Goal: Task Accomplishment & Management: Use online tool/utility

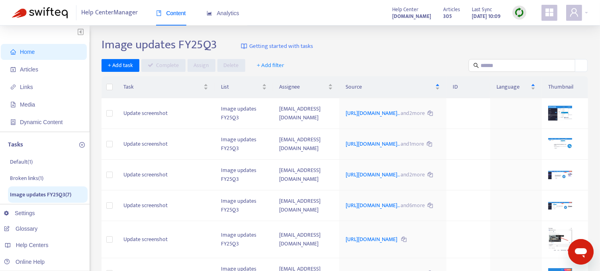
click at [378, 57] on div "Image updates FY25Q3 Getting started with tasks + Add task Complete Assign Dele…" at bounding box center [345, 270] width 487 height 466
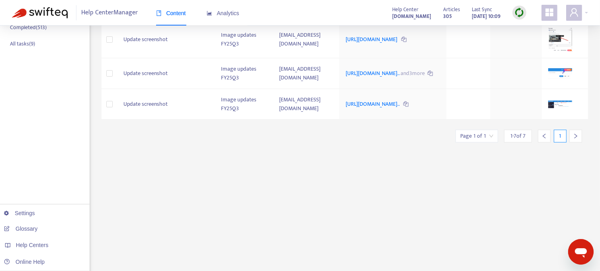
scroll to position [233, 0]
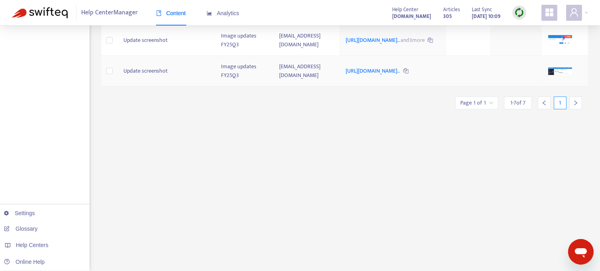
click at [153, 86] on td "Update screenshot" at bounding box center [166, 71] width 98 height 31
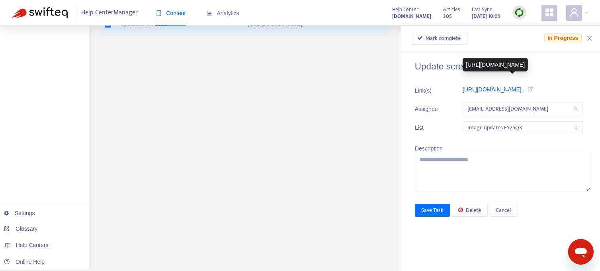
click at [489, 88] on link "[URL][DOMAIN_NAME].." at bounding box center [494, 89] width 62 height 6
click at [440, 37] on span "Mark complete" at bounding box center [443, 38] width 35 height 9
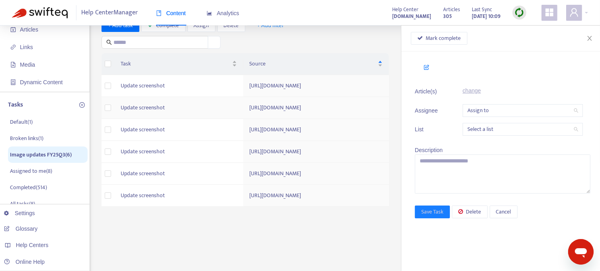
scroll to position [80, 0]
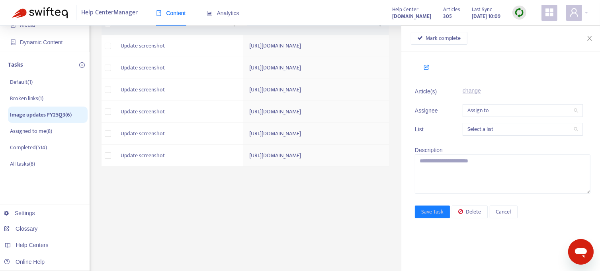
click at [258, 234] on div "Image updates FY25Q3 Getting started with tasks + Add task Complete Assign Dele…" at bounding box center [345, 191] width 487 height 466
click at [589, 38] on icon "close" at bounding box center [590, 38] width 6 height 6
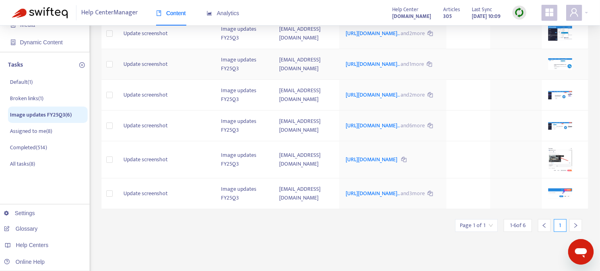
scroll to position [80, 0]
click at [159, 209] on td "Update screenshot" at bounding box center [166, 193] width 98 height 31
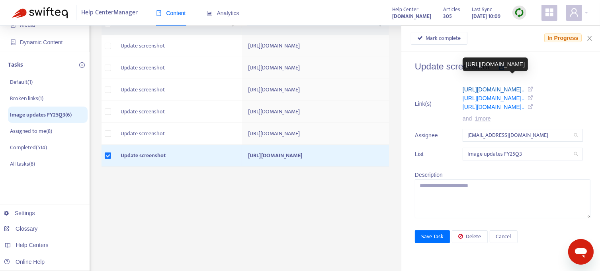
click at [500, 88] on link "[URL][DOMAIN_NAME].." at bounding box center [494, 89] width 62 height 6
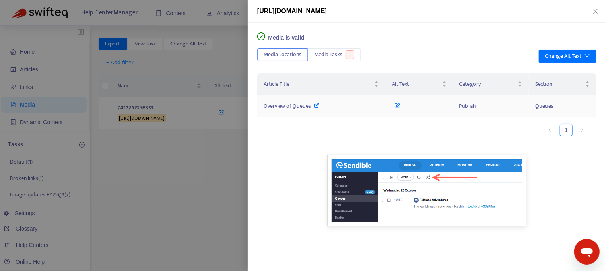
click at [295, 105] on span "Overview of Queues" at bounding box center [287, 105] width 47 height 9
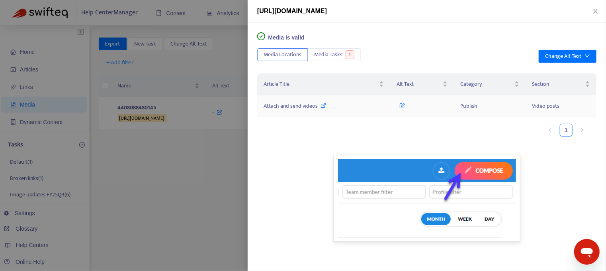
click at [301, 103] on span "Attach and send videos" at bounding box center [291, 105] width 54 height 9
